Goal: Obtain resource: Obtain resource

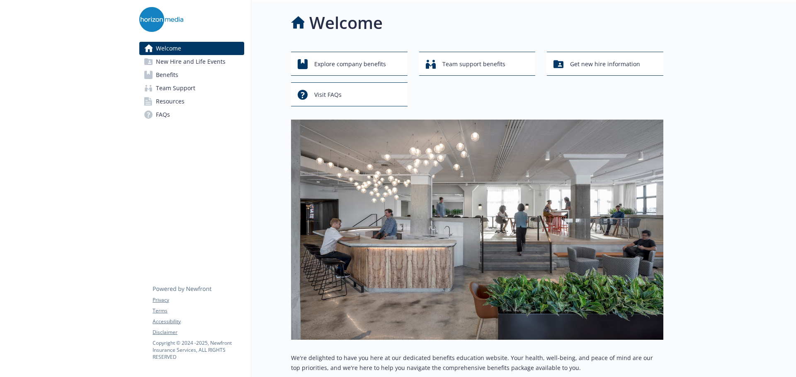
click at [163, 71] on span "Benefits" at bounding box center [167, 74] width 22 height 13
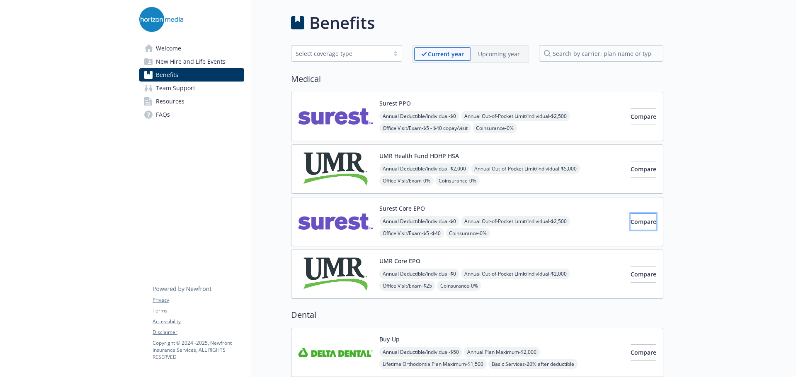
click at [630, 222] on button "Compare" at bounding box center [643, 222] width 26 height 17
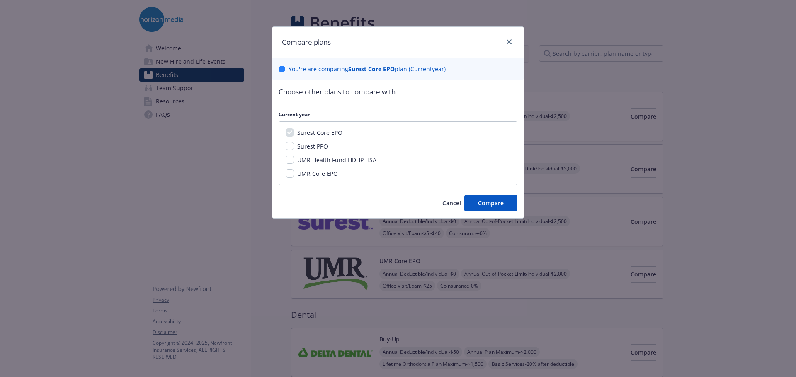
click at [306, 146] on span "Surest PPO" at bounding box center [312, 147] width 31 height 8
click at [294, 146] on input "Surest PPO" at bounding box center [290, 146] width 8 height 8
checkbox input "true"
click at [493, 206] on span "Compare" at bounding box center [491, 203] width 26 height 8
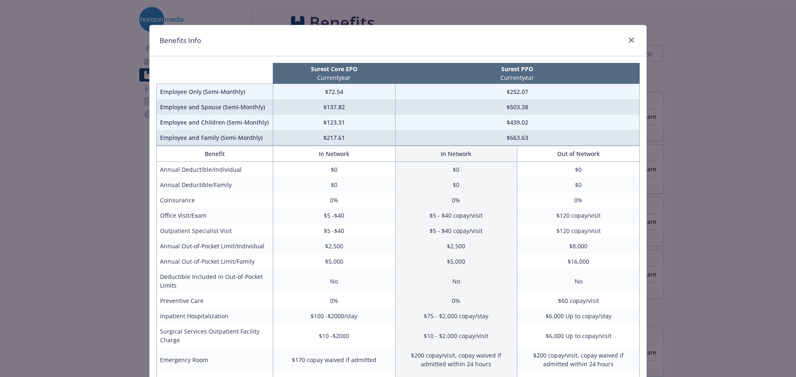
scroll to position [1, 0]
click at [629, 41] on icon "close" at bounding box center [631, 40] width 5 height 5
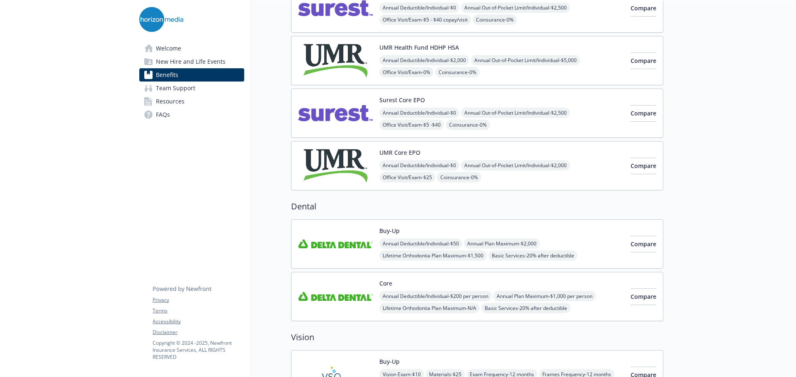
scroll to position [46, 0]
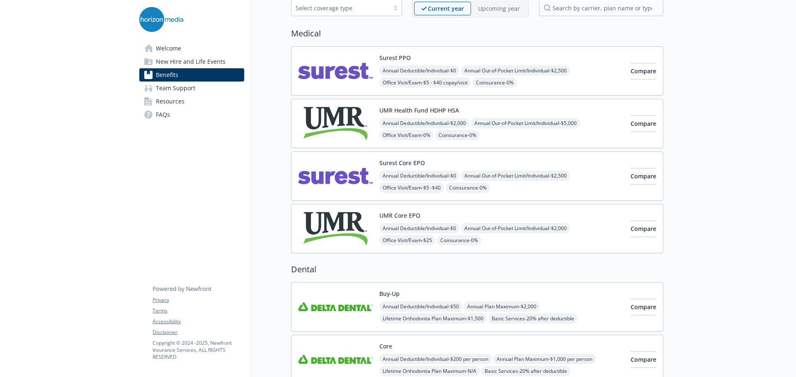
click at [556, 199] on div "Surest Core EPO Annual Deductible/Individual - $0 Annual Out-of-Pocket Limit/In…" at bounding box center [477, 176] width 372 height 49
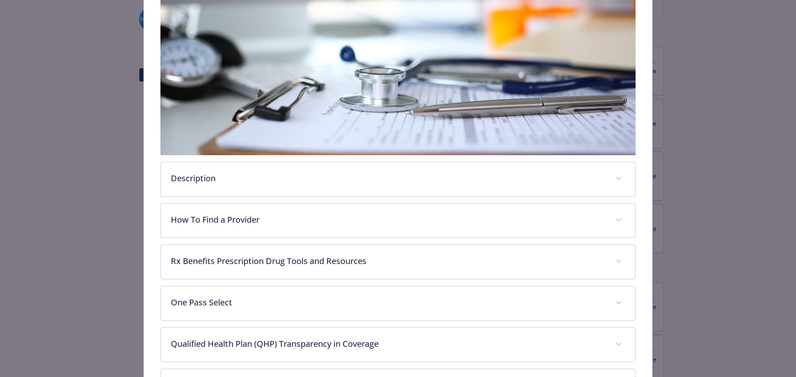
scroll to position [143, 0]
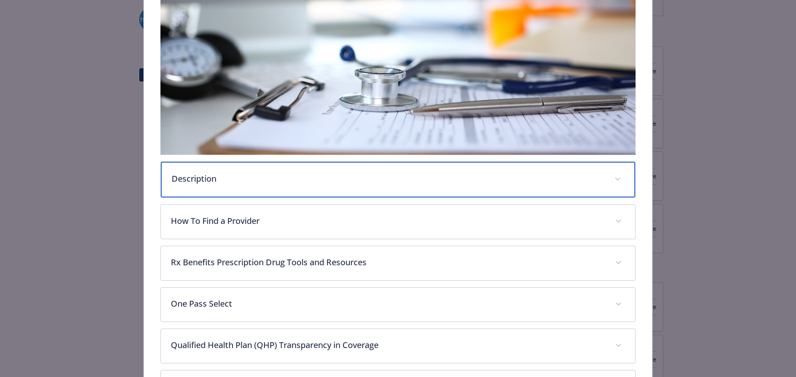
click at [331, 186] on div "Description" at bounding box center [398, 180] width 474 height 36
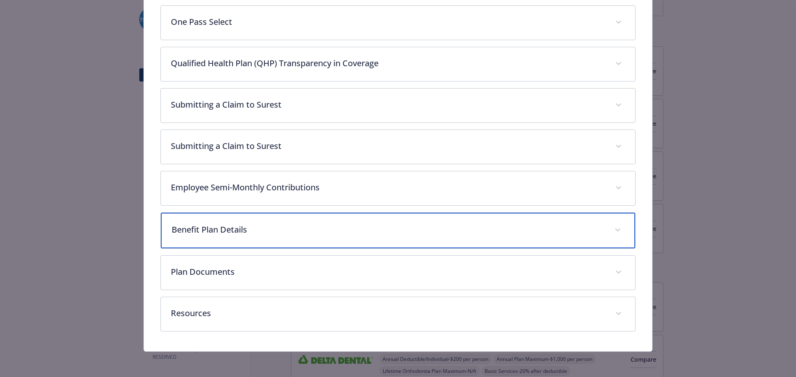
scroll to position [518, 0]
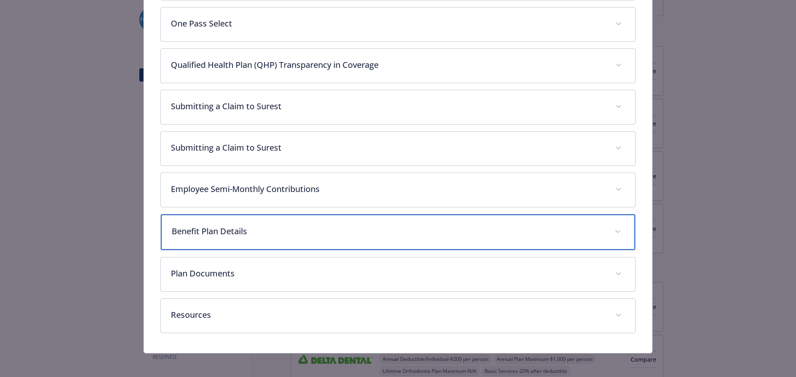
click at [412, 229] on p "Benefit Plan Details" at bounding box center [388, 231] width 433 height 12
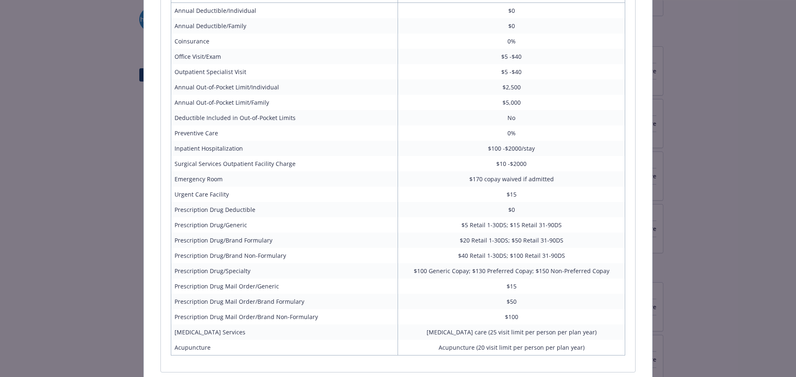
scroll to position [912, 0]
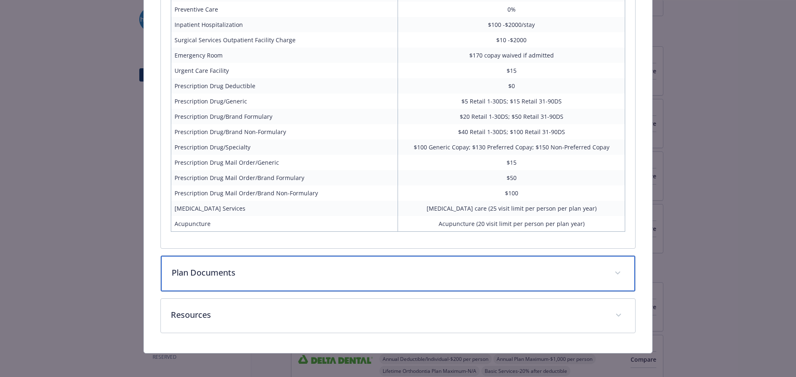
click at [390, 267] on p "Plan Documents" at bounding box center [388, 273] width 433 height 12
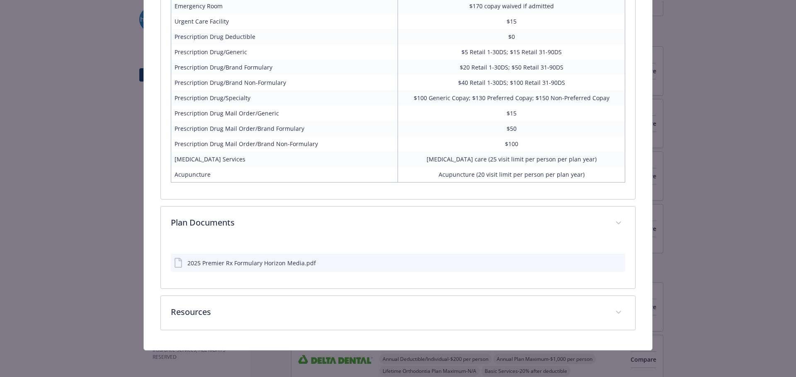
scroll to position [958, 0]
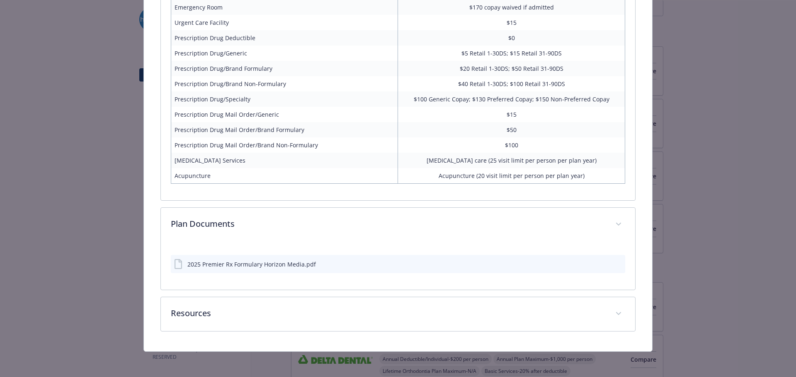
click at [303, 262] on div "2025 Premier Rx Formulary Horizon Media.pdf" at bounding box center [251, 264] width 128 height 9
drag, startPoint x: 277, startPoint y: 269, endPoint x: 280, endPoint y: 262, distance: 7.9
click at [280, 262] on div "2025 Premier Rx Formulary Horizon Media.pdf" at bounding box center [398, 264] width 455 height 18
click at [280, 262] on div "2025 Premier Rx Formulary Horizon Media.pdf" at bounding box center [251, 264] width 128 height 9
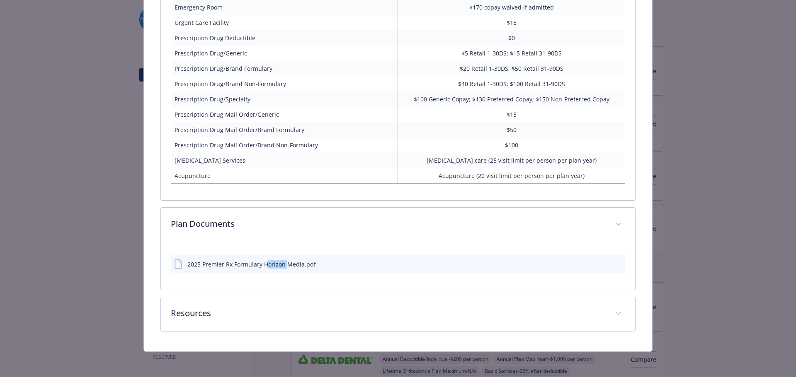
click at [601, 263] on icon "download file" at bounding box center [603, 263] width 5 height 5
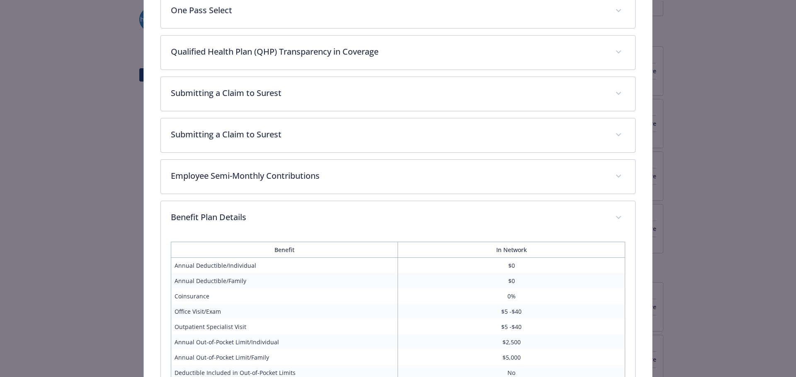
scroll to position [531, 0]
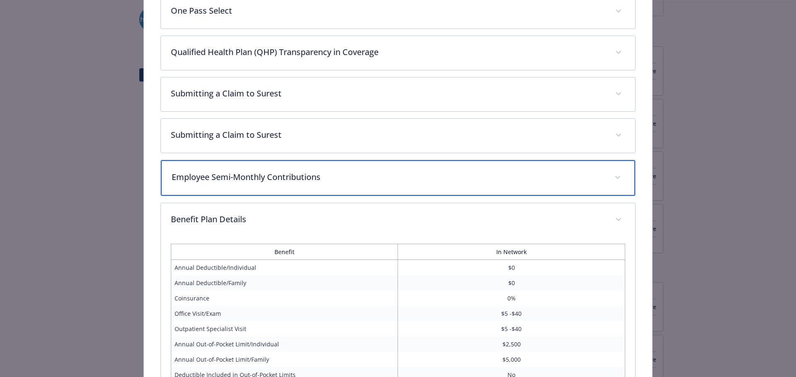
click at [441, 178] on p "Employee Semi-Monthly Contributions" at bounding box center [388, 177] width 433 height 12
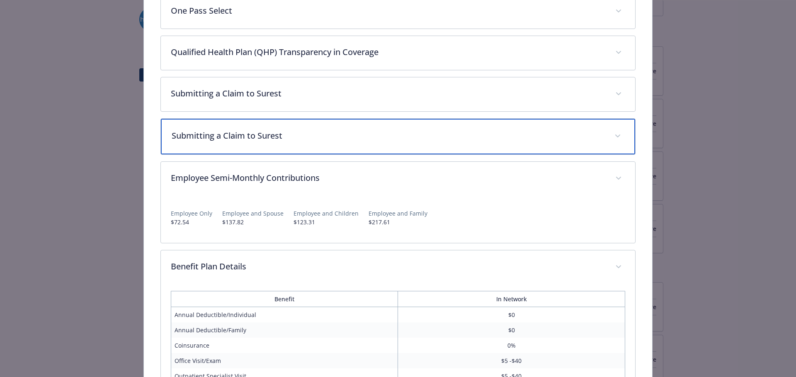
click at [426, 148] on div "Submitting a Claim to Surest" at bounding box center [398, 137] width 474 height 36
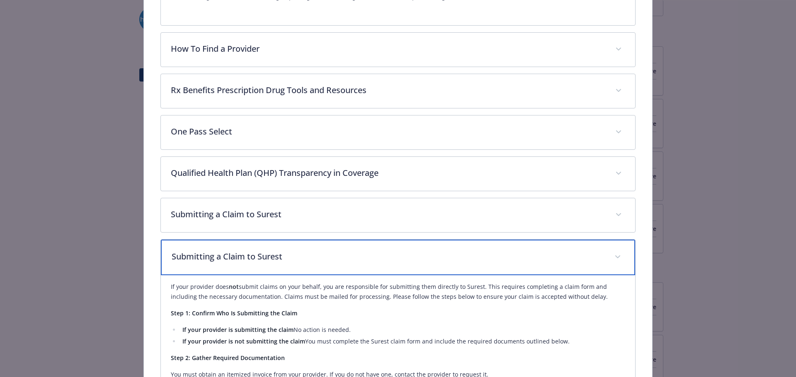
scroll to position [409, 0]
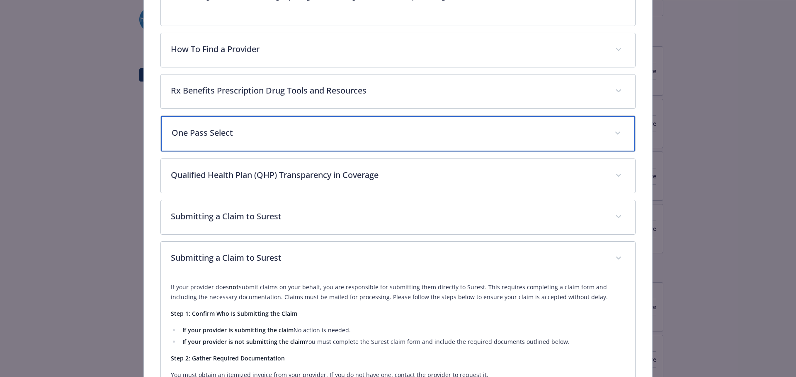
click at [420, 143] on div "One Pass Select" at bounding box center [398, 134] width 474 height 36
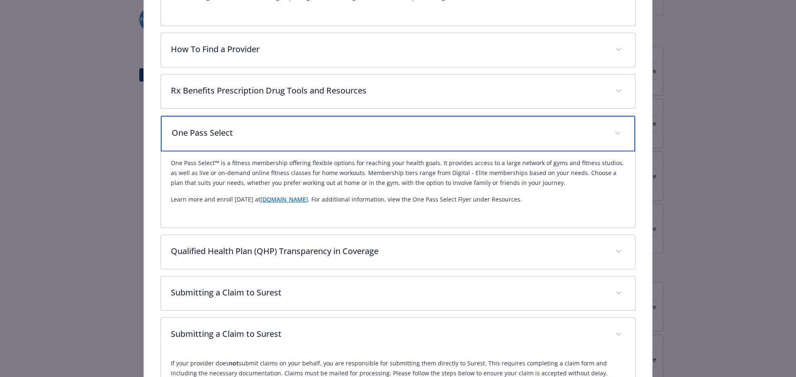
scroll to position [355, 0]
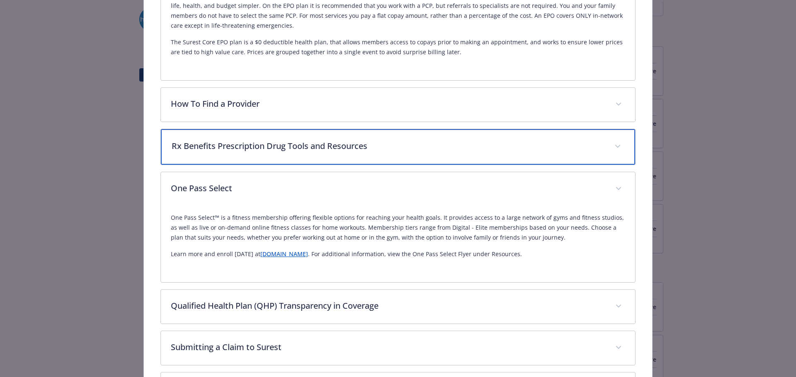
click at [420, 143] on p "Rx Benefits Prescription Drug Tools and Resources" at bounding box center [388, 146] width 433 height 12
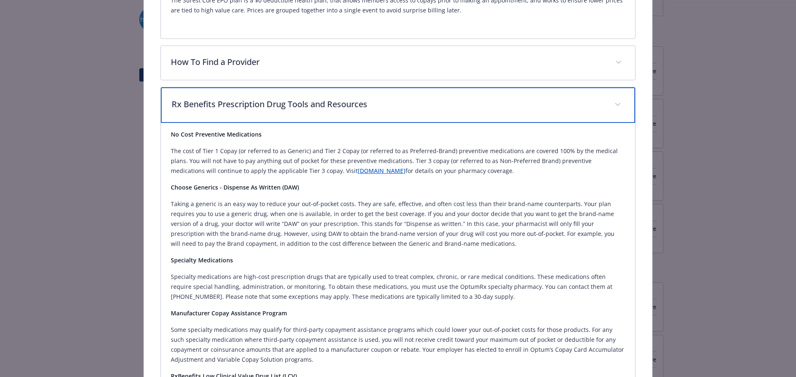
scroll to position [397, 0]
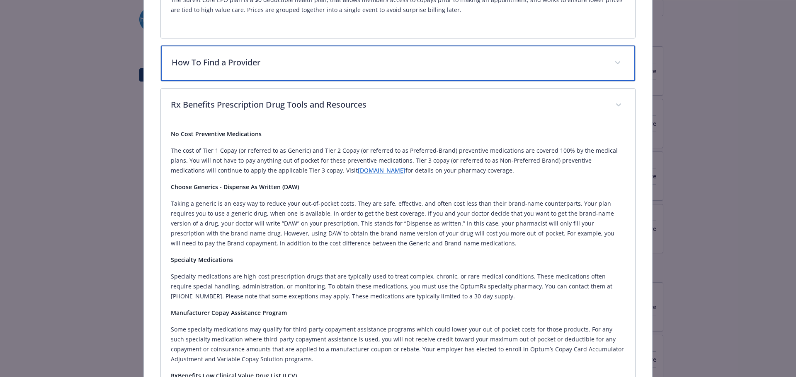
click at [404, 59] on p "How To Find a Provider" at bounding box center [388, 62] width 433 height 12
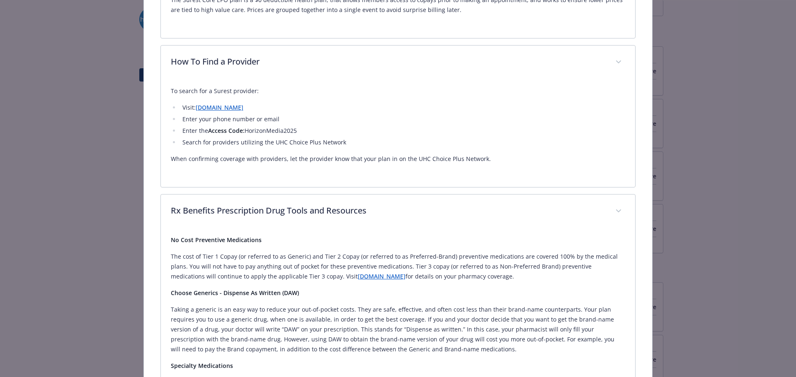
click at [280, 119] on li "Enter your phone number or email" at bounding box center [402, 119] width 445 height 10
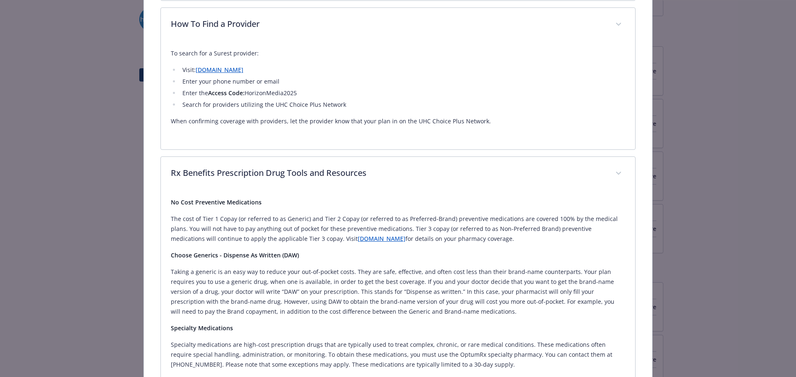
scroll to position [435, 0]
click at [326, 268] on p "Taking a generic is an easy way to reduce your out-of-pocket costs. They are sa…" at bounding box center [398, 292] width 455 height 50
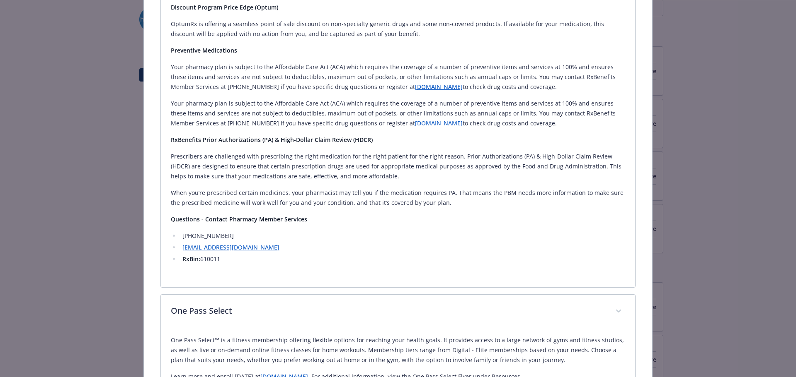
scroll to position [972, 0]
click at [375, 242] on li "[EMAIL_ADDRESS][DOMAIN_NAME]" at bounding box center [402, 247] width 445 height 10
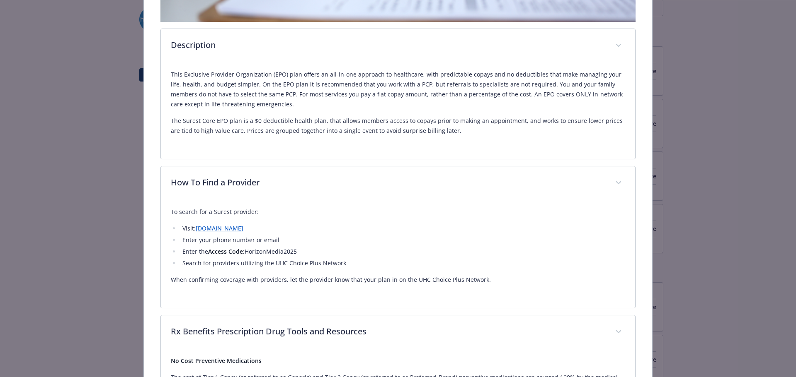
scroll to position [0, 0]
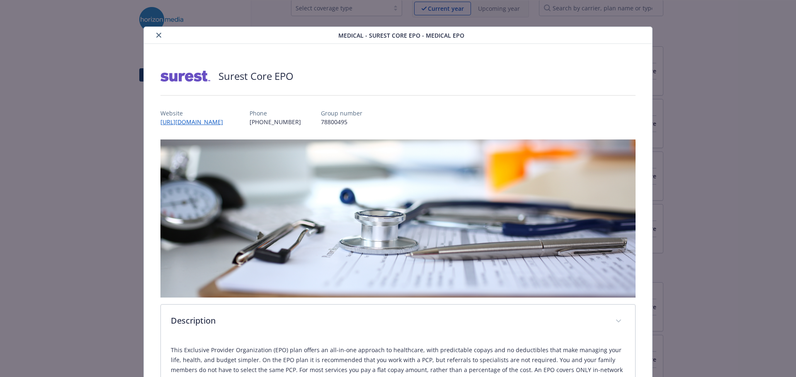
click at [164, 41] on div "Medical - Surest Core EPO - Medical EPO" at bounding box center [398, 35] width 508 height 17
click at [157, 37] on icon "close" at bounding box center [158, 35] width 5 height 5
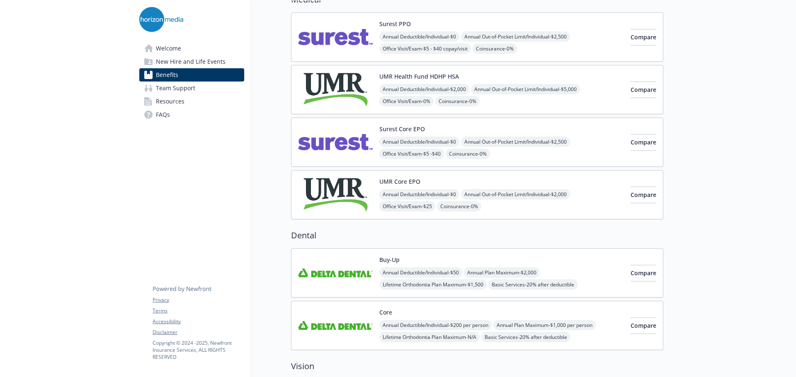
scroll to position [80, 0]
click at [528, 105] on div "Annual Deductible/Individual - $2,000 Annual Out-of-Pocket Limit/Individual - $…" at bounding box center [501, 119] width 244 height 71
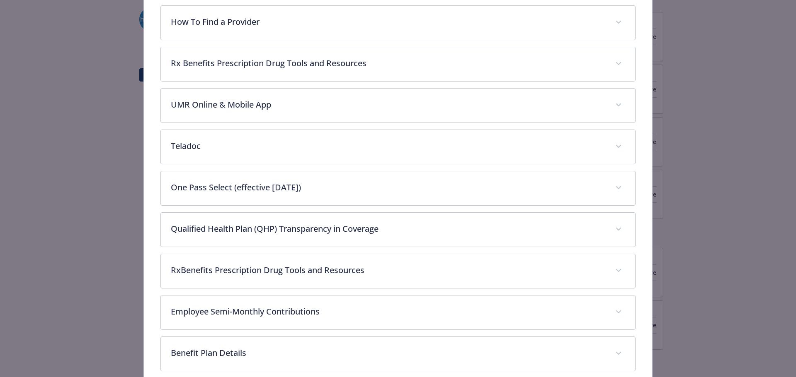
scroll to position [463, 0]
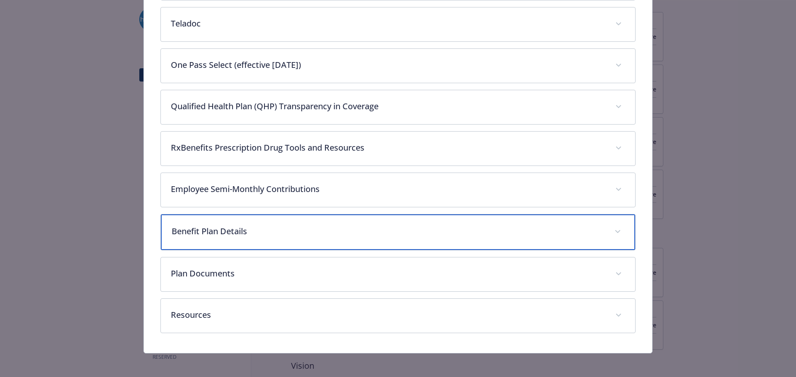
click at [352, 230] on p "Benefit Plan Details" at bounding box center [388, 231] width 433 height 12
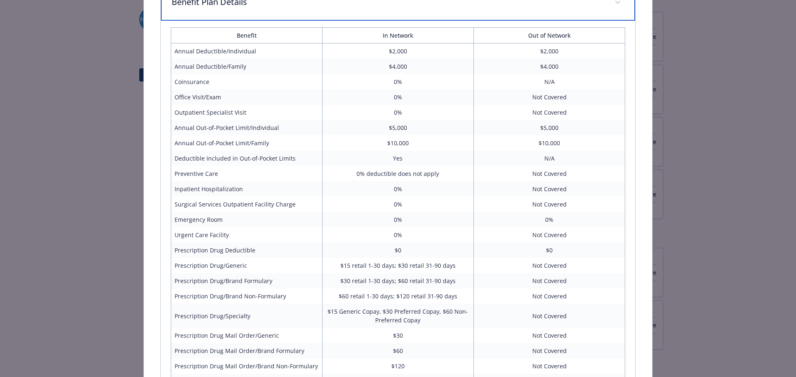
scroll to position [694, 0]
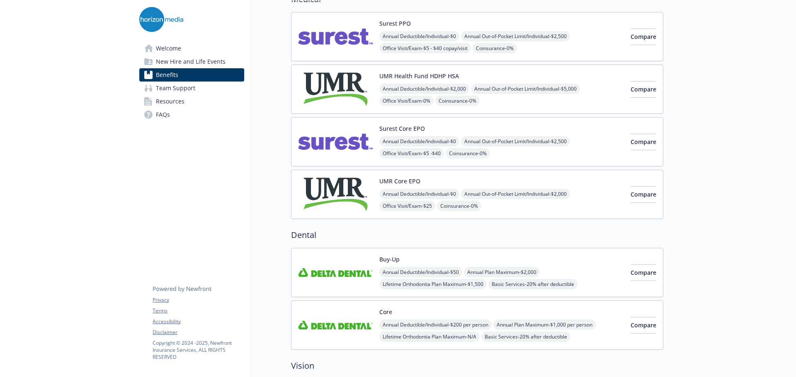
click at [526, 179] on div "UMR Core EPO Annual Deductible/Individual - $0 Annual Out-of-Pocket Limit/Indiv…" at bounding box center [501, 194] width 244 height 35
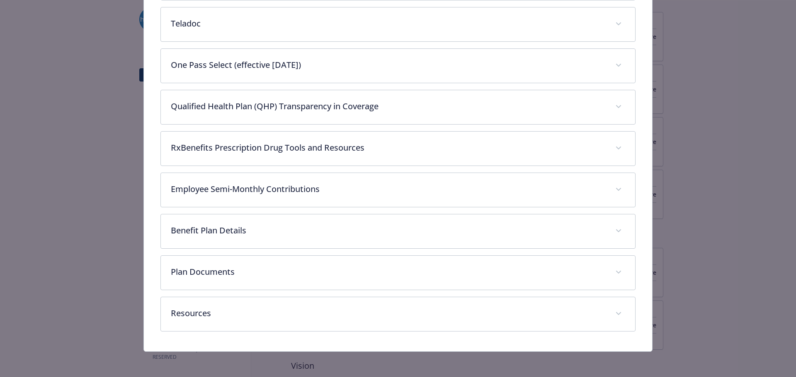
scroll to position [462, 0]
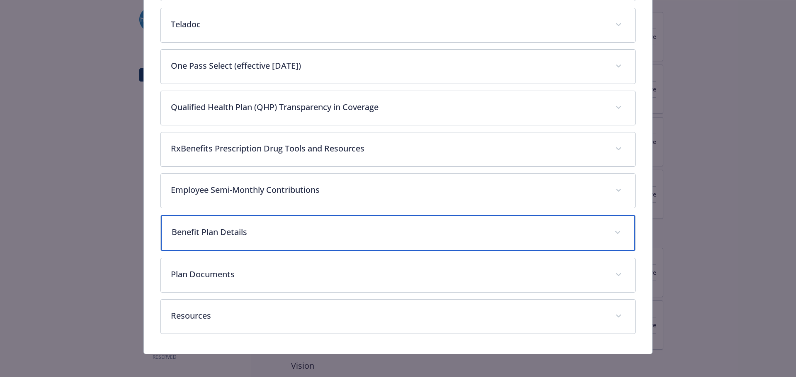
click at [445, 234] on p "Benefit Plan Details" at bounding box center [388, 232] width 433 height 12
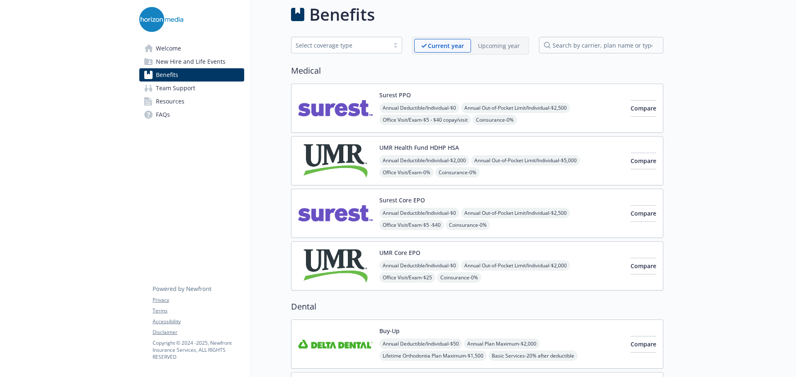
scroll to position [8, 0]
click at [552, 90] on div "Surest PPO Annual Deductible/Individual - $0 Annual Out-of-Pocket Limit/Individ…" at bounding box center [477, 108] width 372 height 49
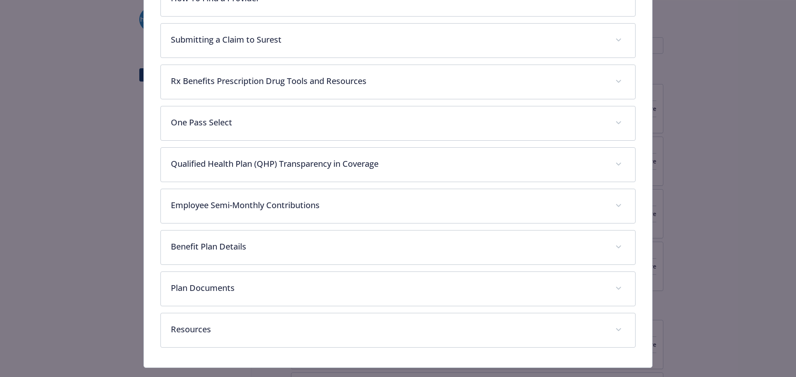
scroll to position [380, 0]
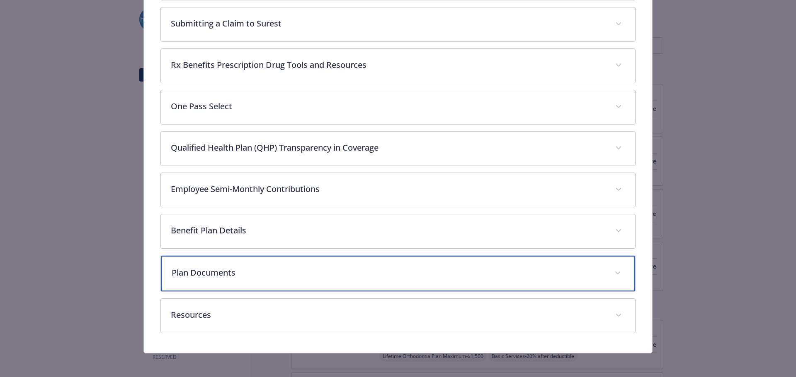
click at [470, 271] on p "Plan Documents" at bounding box center [388, 273] width 433 height 12
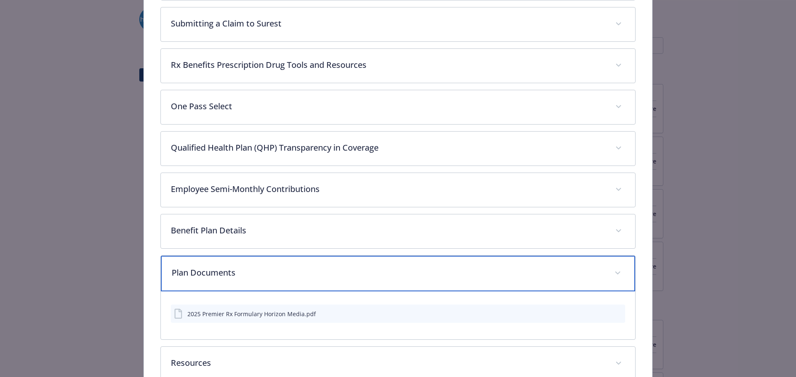
scroll to position [413, 0]
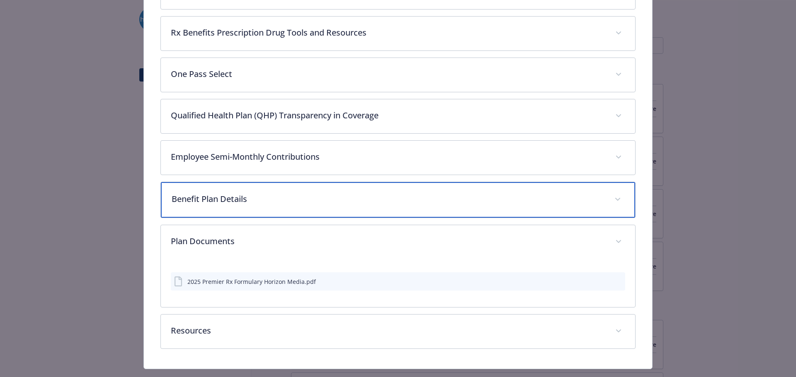
click at [284, 213] on div "Benefit Plan Details" at bounding box center [398, 200] width 474 height 36
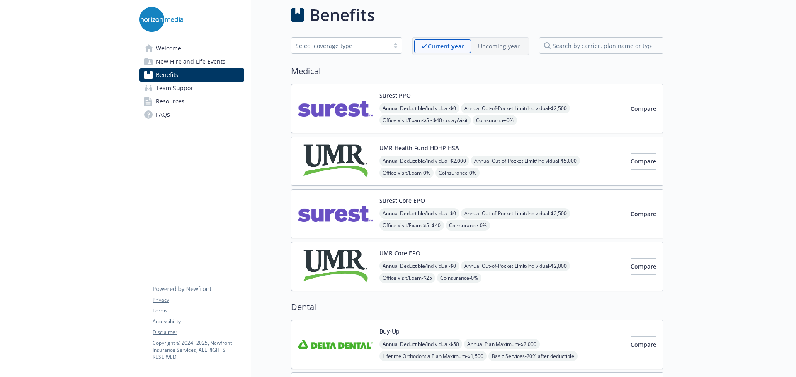
click at [460, 199] on div "Surest Core EPO Annual Deductible/Individual - $0 Annual Out-of-Pocket Limit/In…" at bounding box center [501, 213] width 244 height 35
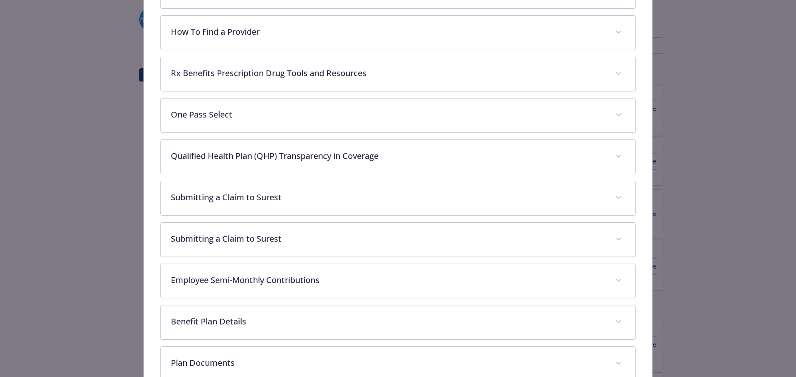
scroll to position [422, 0]
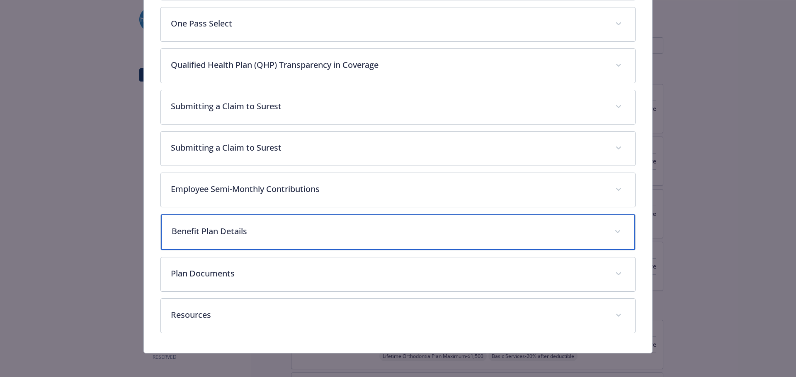
click at [196, 235] on p "Benefit Plan Details" at bounding box center [388, 231] width 433 height 12
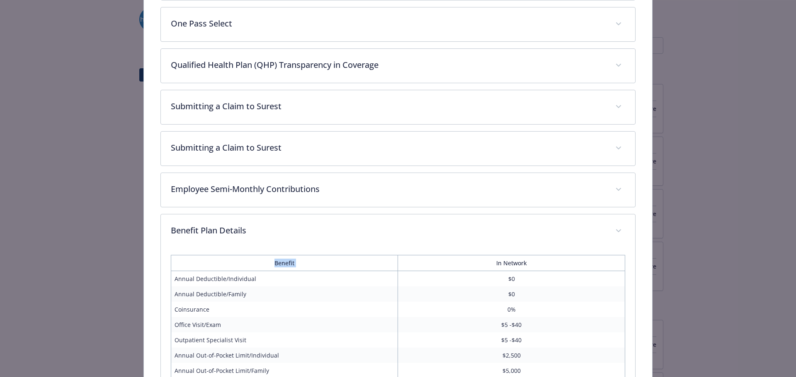
drag, startPoint x: 404, startPoint y: 258, endPoint x: 402, endPoint y: 211, distance: 47.3
click at [402, 211] on div "Description This Exclusive Provider Organization (EPO) plan offers an all-in-on…" at bounding box center [397, 221] width 475 height 1007
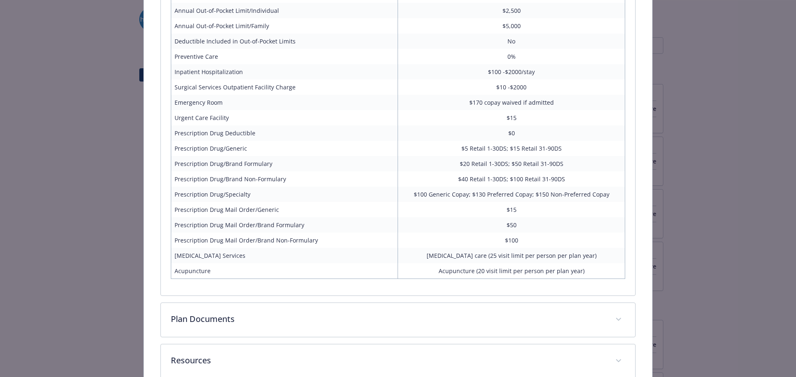
scroll to position [767, 0]
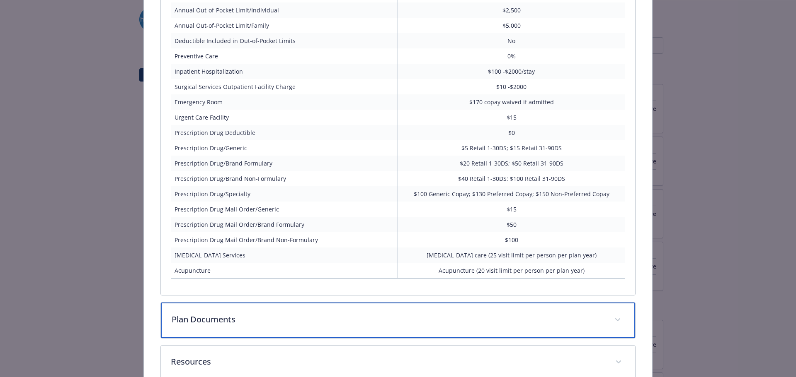
click at [224, 319] on p "Plan Documents" at bounding box center [388, 320] width 433 height 12
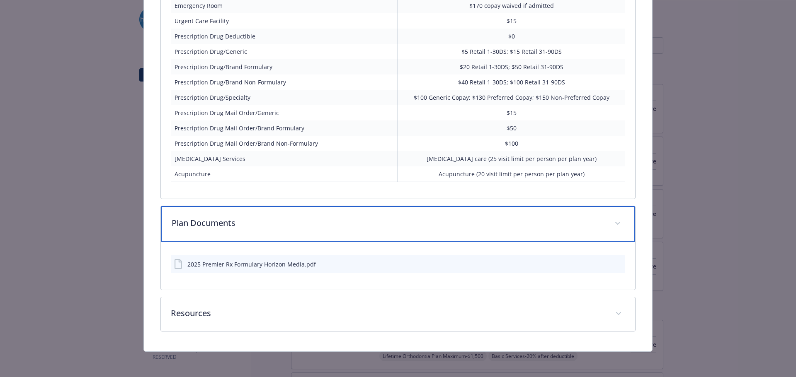
scroll to position [864, 0]
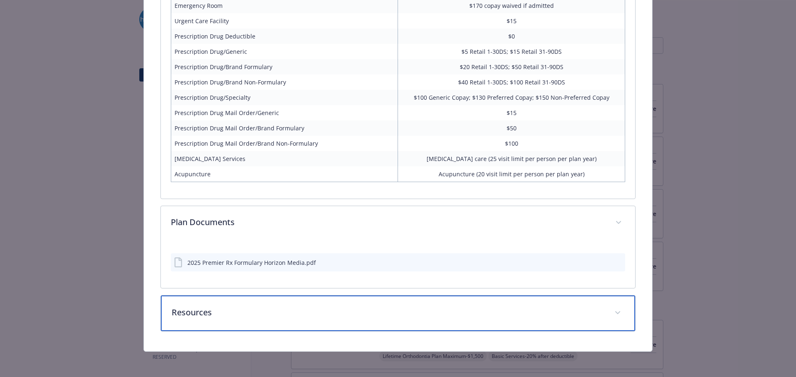
click at [254, 310] on p "Resources" at bounding box center [388, 313] width 433 height 12
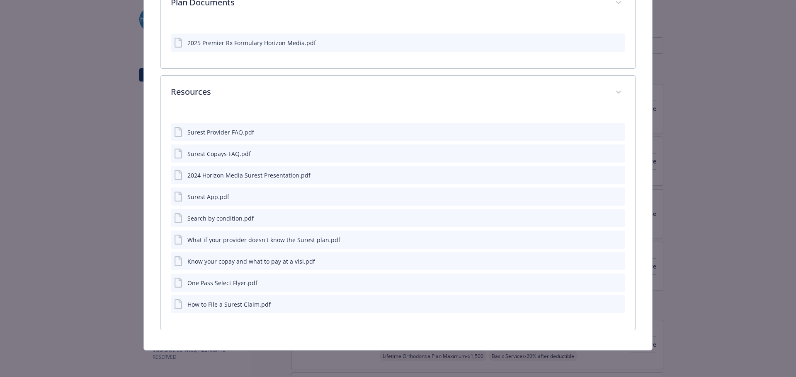
scroll to position [1083, 0]
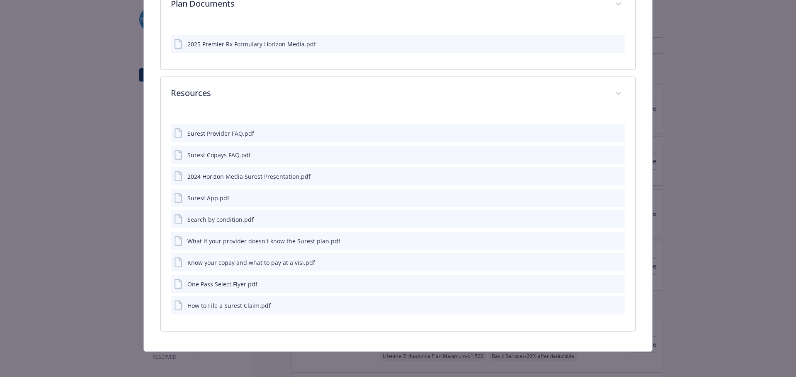
click at [600, 260] on icon "download file" at bounding box center [603, 262] width 7 height 7
click at [600, 219] on icon "download file" at bounding box center [603, 219] width 7 height 7
click at [595, 152] on div "Surest Copays FAQ.pdf" at bounding box center [398, 155] width 455 height 18
click at [600, 154] on icon "download file" at bounding box center [603, 154] width 7 height 7
click at [600, 174] on icon "download file" at bounding box center [603, 176] width 7 height 7
